Goal: Transaction & Acquisition: Purchase product/service

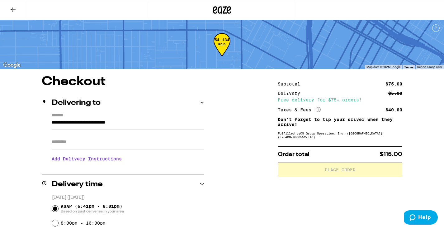
click at [11, 10] on icon at bounding box center [12, 9] width 7 height 7
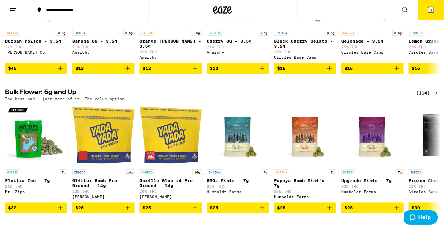
click at [400, 4] on button at bounding box center [405, 10] width 26 height 20
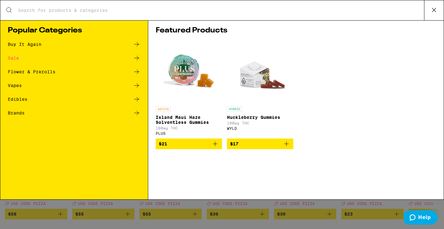
click at [105, 9] on input "Search for Products" at bounding box center [221, 10] width 406 height 6
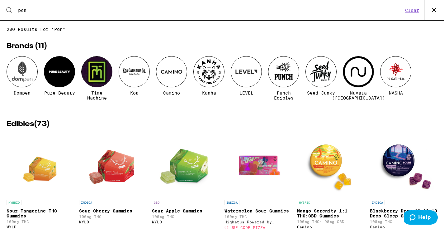
click at [358, 20] on div "Search for Products pen Clear" at bounding box center [221, 10] width 443 height 20
click at [59, 9] on input "pen" at bounding box center [210, 10] width 385 height 6
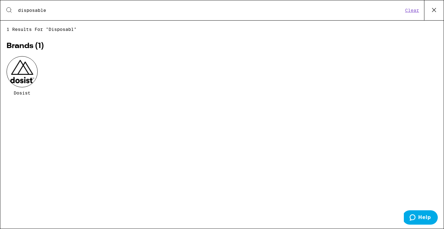
type input "disposable"
click at [434, 11] on icon at bounding box center [434, 10] width 4 height 4
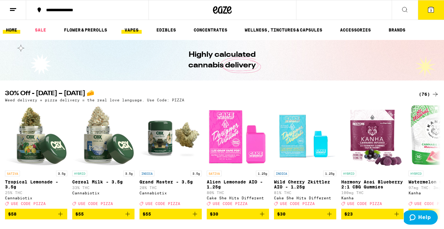
click at [134, 29] on link "VAPES" at bounding box center [131, 29] width 20 height 7
click at [134, 37] on ul "HOME SALE FLOWER & PREROLLS VAPES EDIBLES CONCENTRATES WELLNESS, TINCTURES & CA…" at bounding box center [222, 30] width 444 height 20
click at [134, 32] on link "VAPES" at bounding box center [131, 29] width 20 height 7
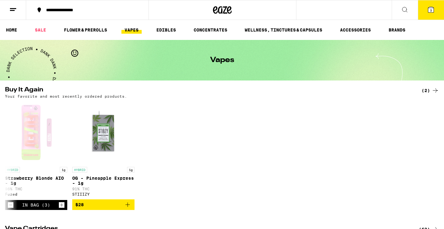
click at [134, 32] on link "VAPES" at bounding box center [131, 29] width 20 height 7
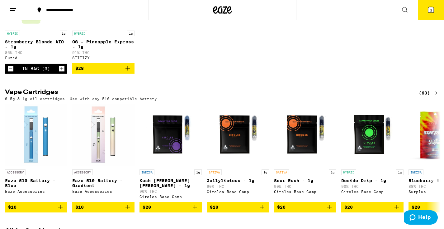
scroll to position [140, 0]
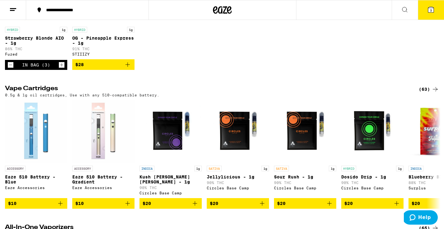
click at [27, 51] on p "86% THC" at bounding box center [36, 49] width 62 height 4
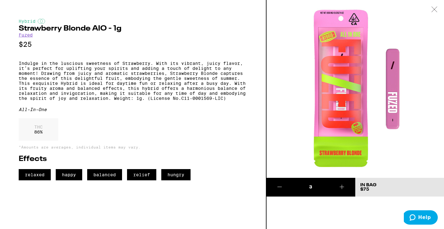
click at [436, 13] on div at bounding box center [434, 10] width 19 height 20
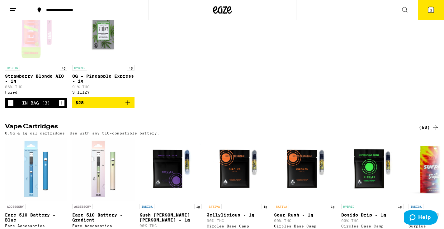
click at [11, 106] on icon "Decrement" at bounding box center [11, 102] width 6 height 7
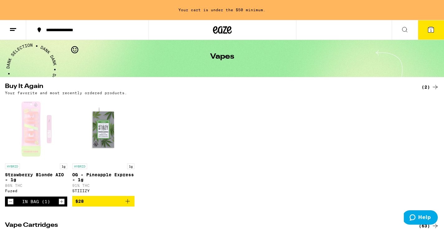
scroll to position [24, 0]
click at [413, 29] on button at bounding box center [405, 30] width 26 height 20
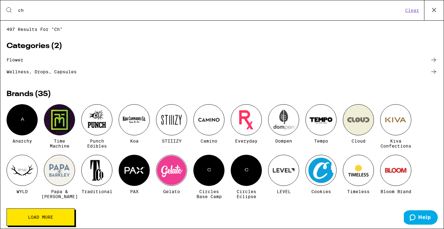
type input "c"
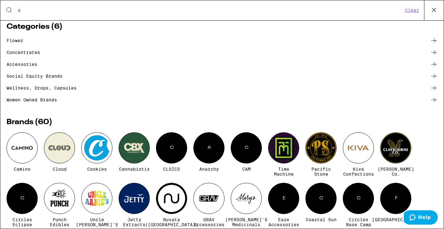
scroll to position [14, 0]
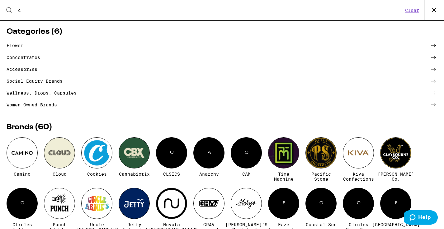
click at [25, 9] on input "c" at bounding box center [210, 10] width 385 height 6
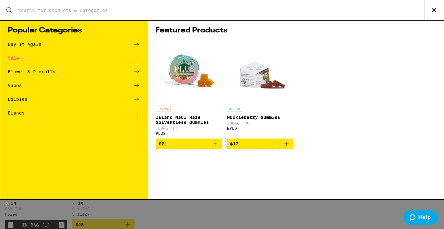
click at [52, 67] on ul "Buy It Again Sale Flower & Prerolls Vapes Edibles Brands" at bounding box center [74, 81] width 133 height 82
click at [49, 73] on div "Flower & Prerolls" at bounding box center [32, 71] width 48 height 4
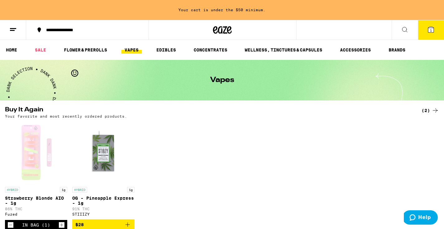
click at [403, 32] on icon at bounding box center [404, 29] width 7 height 7
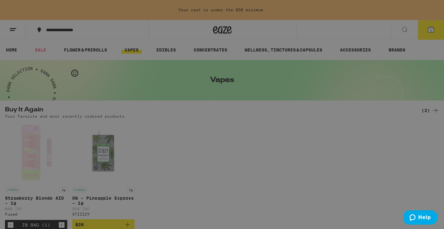
click at [15, 60] on div "Sale" at bounding box center [13, 58] width 11 height 4
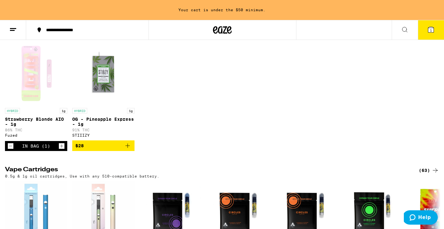
scroll to position [86, 0]
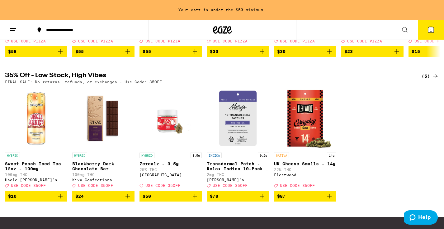
scroll to position [165, 0]
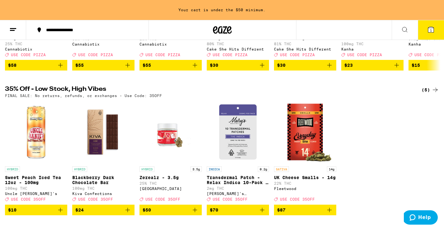
click at [42, 158] on img "Open page for Sweet Peach Iced Tea 12oz - 100mg from Uncle Arnie's" at bounding box center [36, 132] width 62 height 62
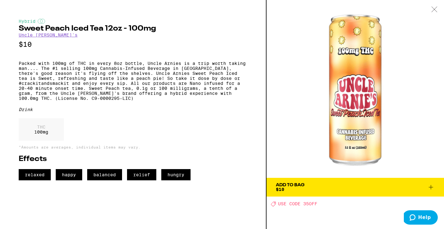
click at [291, 188] on div "Add To Bag $10" at bounding box center [290, 186] width 29 height 9
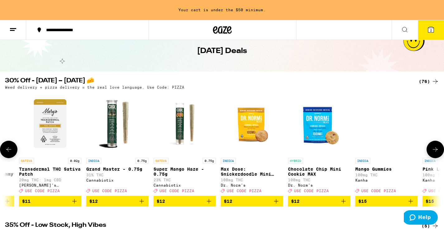
scroll to position [31, 0]
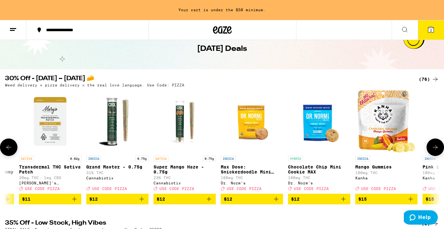
click at [125, 136] on img "Open page for Grand Master - 0.75g from Cannabiotix" at bounding box center [117, 121] width 62 height 62
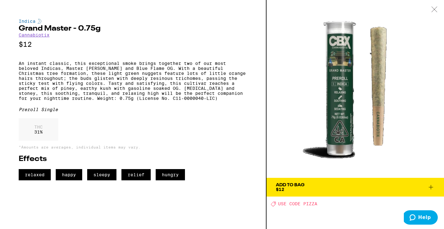
click at [413, 189] on span "Add To Bag $12" at bounding box center [355, 186] width 159 height 9
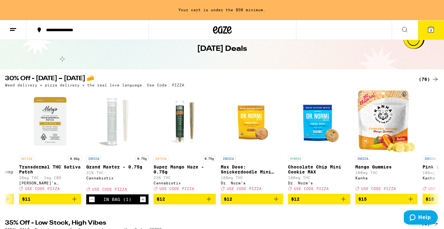
click at [183, 147] on img "Open page for Super Mango Haze - 0.75g from Cannabiotix" at bounding box center [184, 121] width 62 height 62
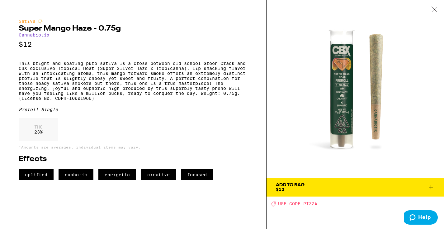
click at [389, 196] on button "Add To Bag $12" at bounding box center [354, 186] width 177 height 19
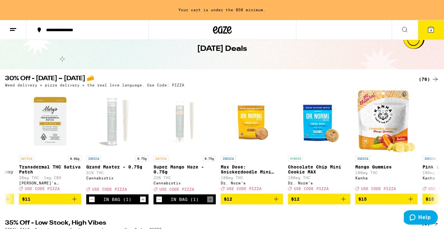
scroll to position [11, 0]
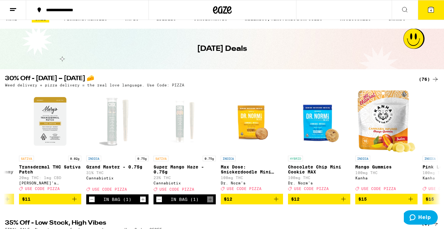
click at [436, 2] on button "4" at bounding box center [431, 9] width 26 height 19
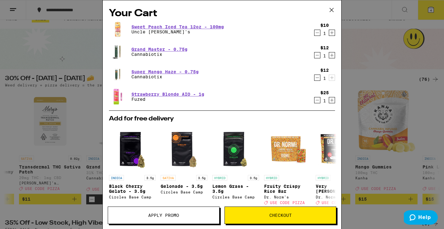
click at [313, 31] on div "$10 1" at bounding box center [323, 29] width 23 height 13
click at [316, 31] on icon "Decrement" at bounding box center [317, 32] width 6 height 7
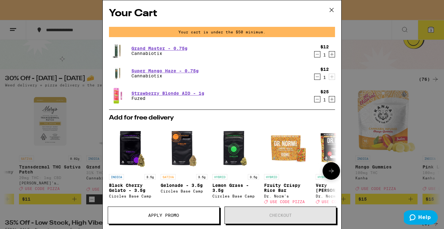
scroll to position [85, 0]
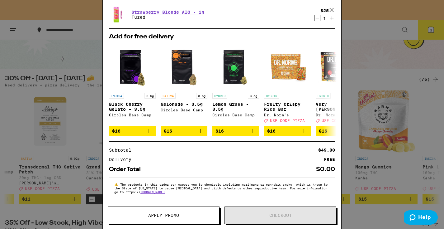
click at [419, 58] on div "Your Cart Your cart is under the $50 minimum. Grand Master - 0.75g Cannabiotix …" at bounding box center [222, 114] width 444 height 229
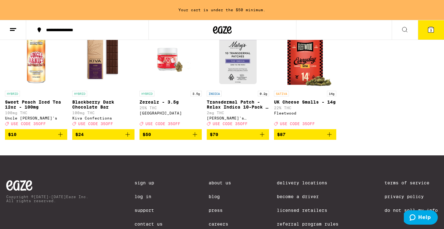
scroll to position [246, 0]
